Goal: Find specific page/section: Find specific page/section

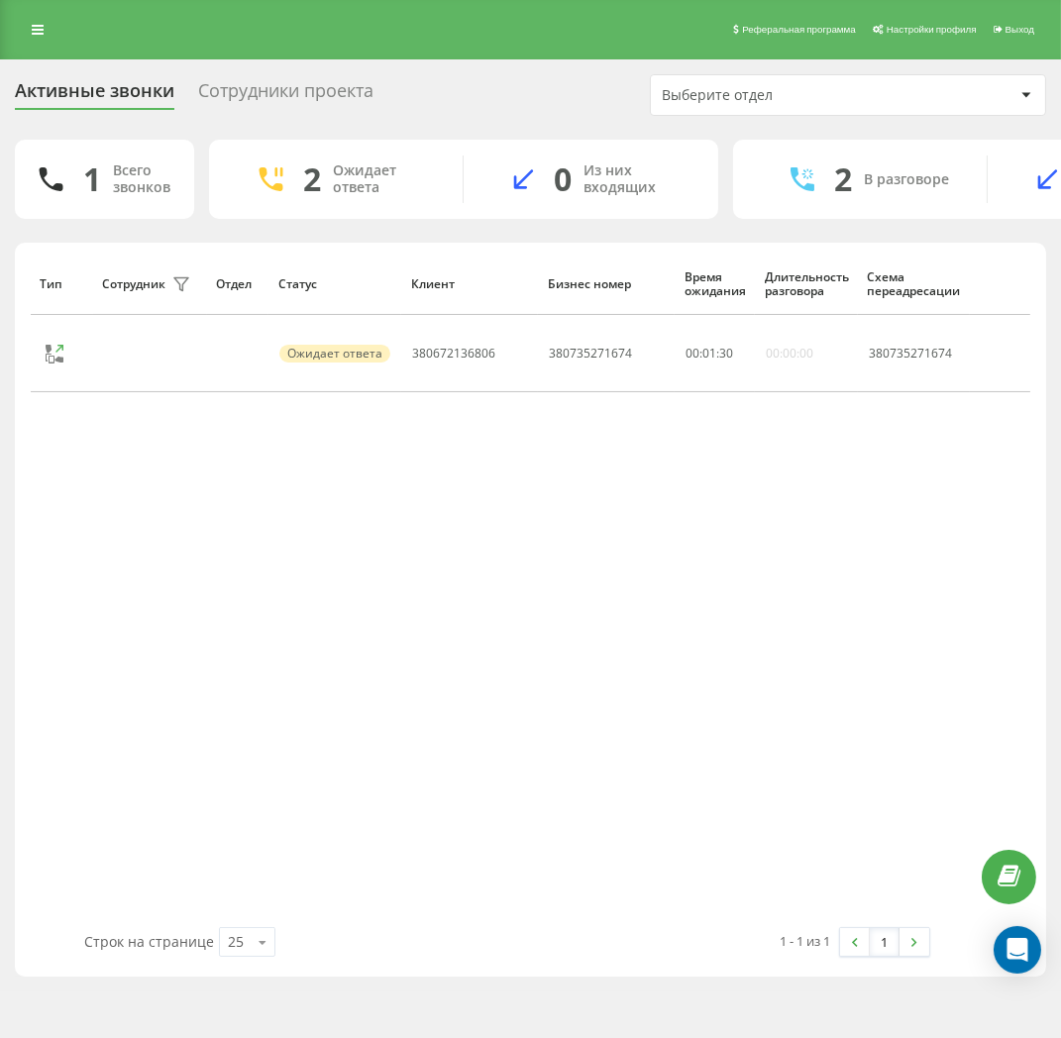
click at [301, 95] on div "Сотрудники проекта" at bounding box center [285, 95] width 175 height 31
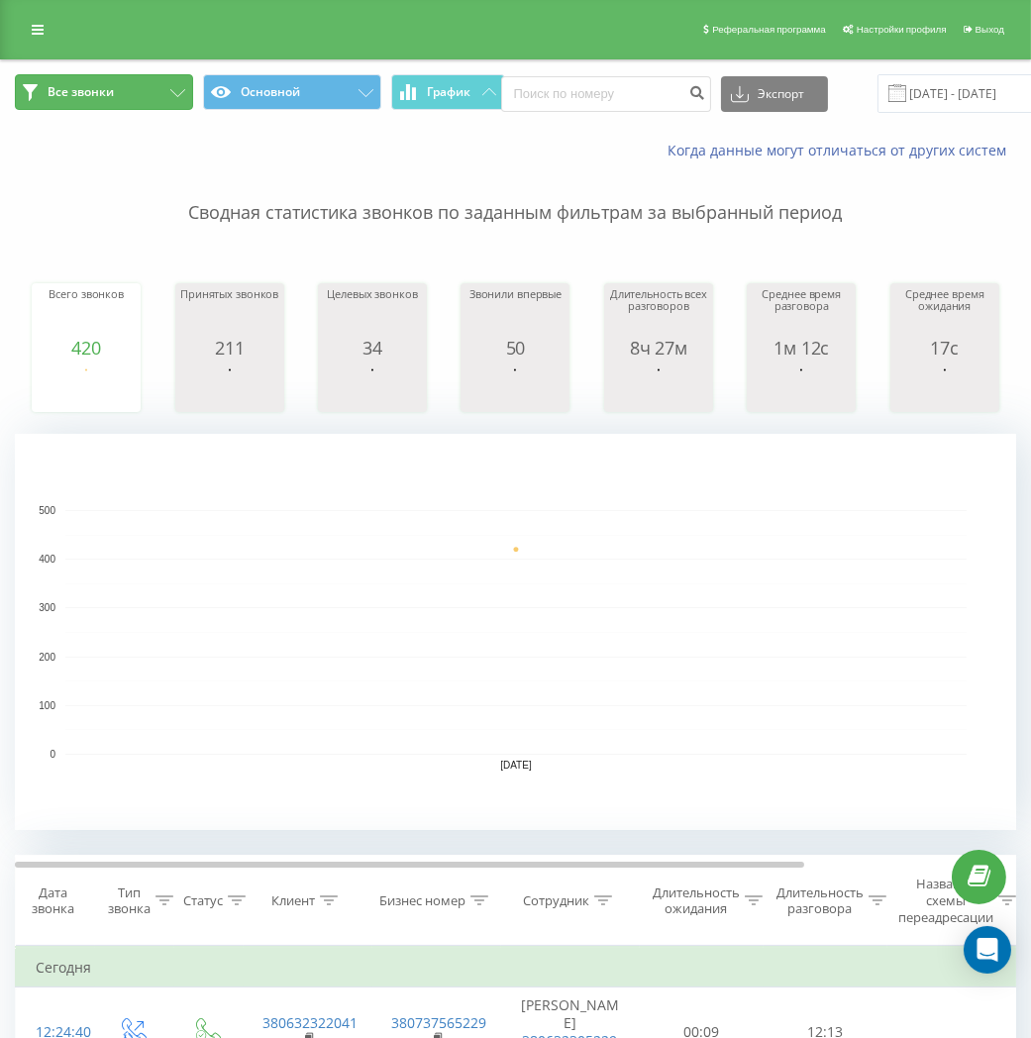
click at [120, 109] on button "Все звонки" at bounding box center [104, 92] width 178 height 36
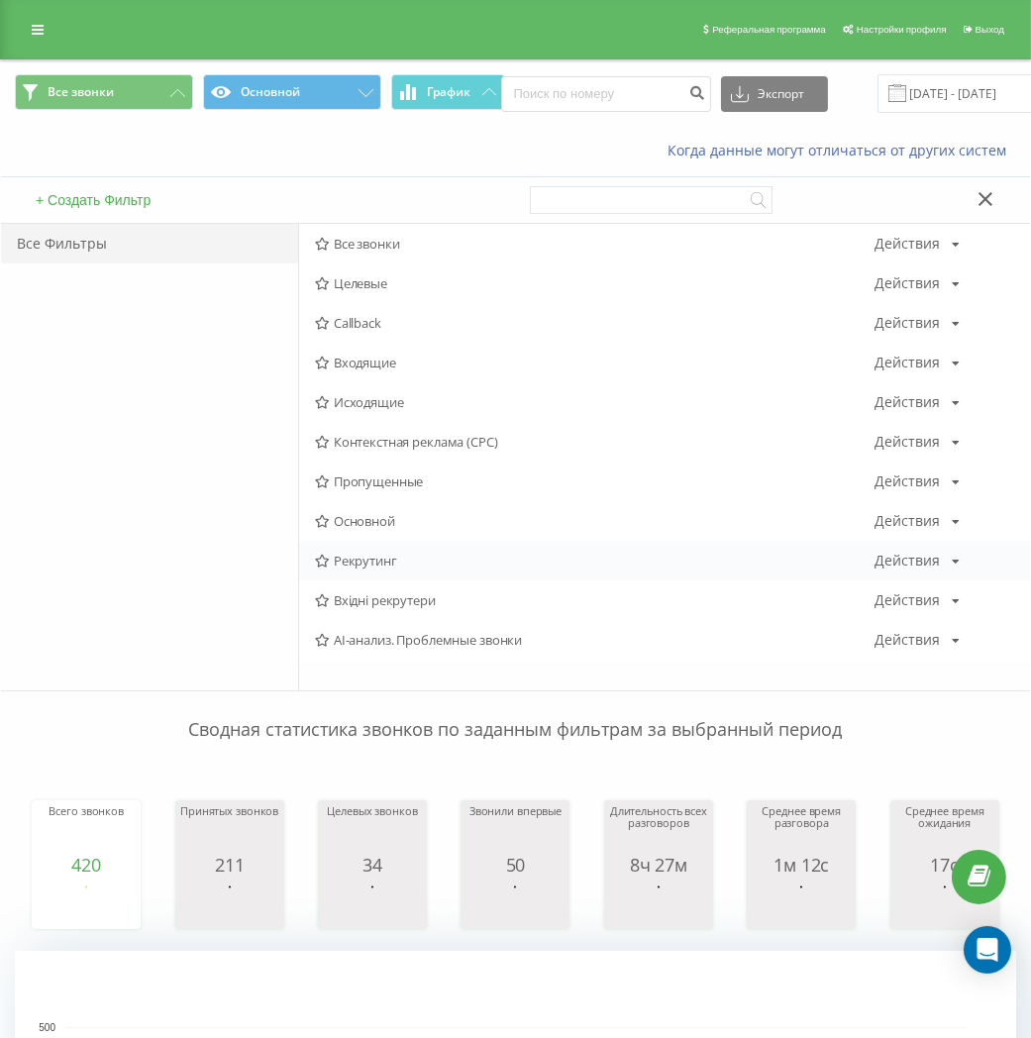
click at [379, 555] on span "Рекрутинг" at bounding box center [595, 561] width 560 height 14
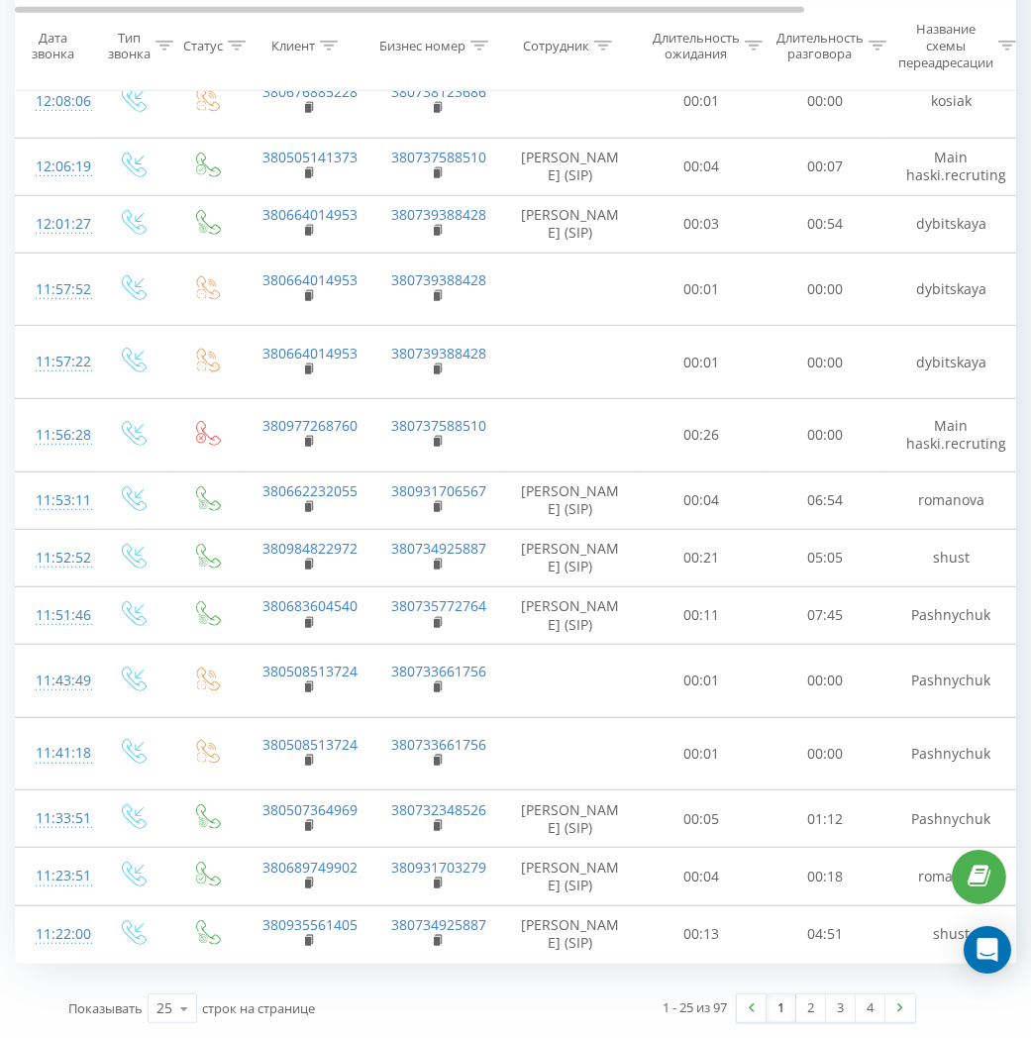
scroll to position [1725, 0]
